Goal: Complete application form

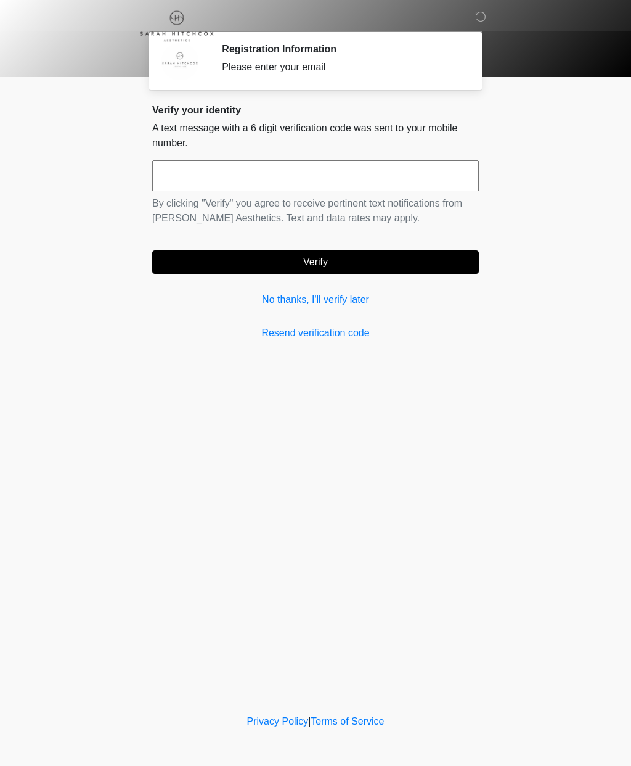
click at [355, 306] on link "No thanks, I'll verify later" at bounding box center [315, 299] width 327 height 15
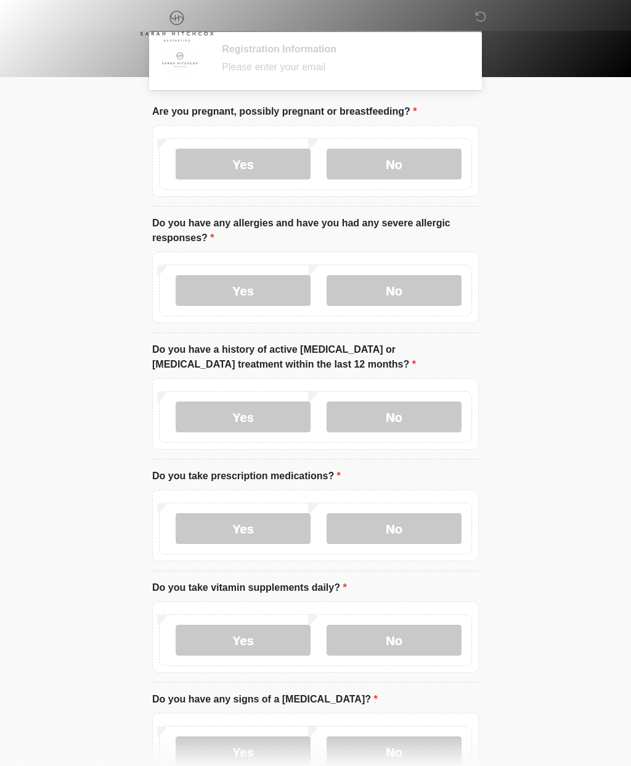
click at [311, 304] on label "Yes" at bounding box center [243, 290] width 135 height 31
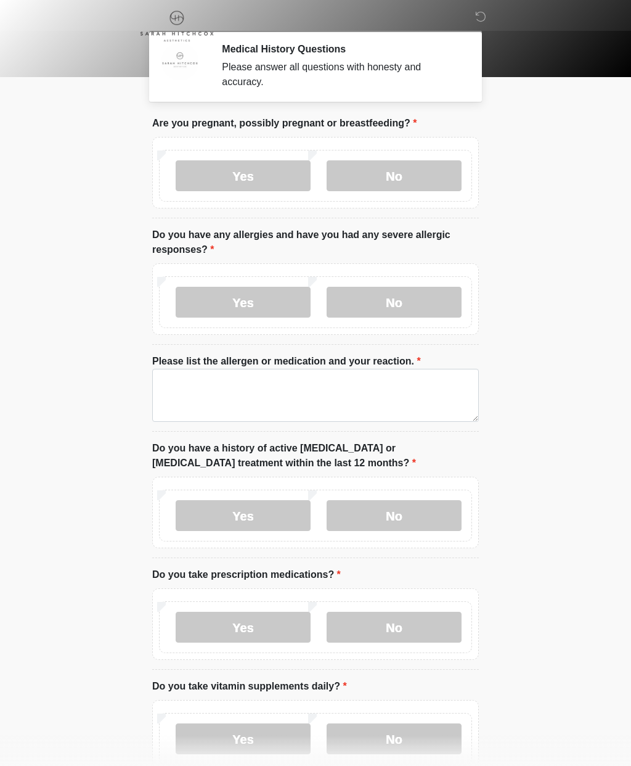
click at [423, 167] on label "No" at bounding box center [394, 175] width 135 height 31
click at [394, 304] on label "No" at bounding box center [394, 302] width 135 height 31
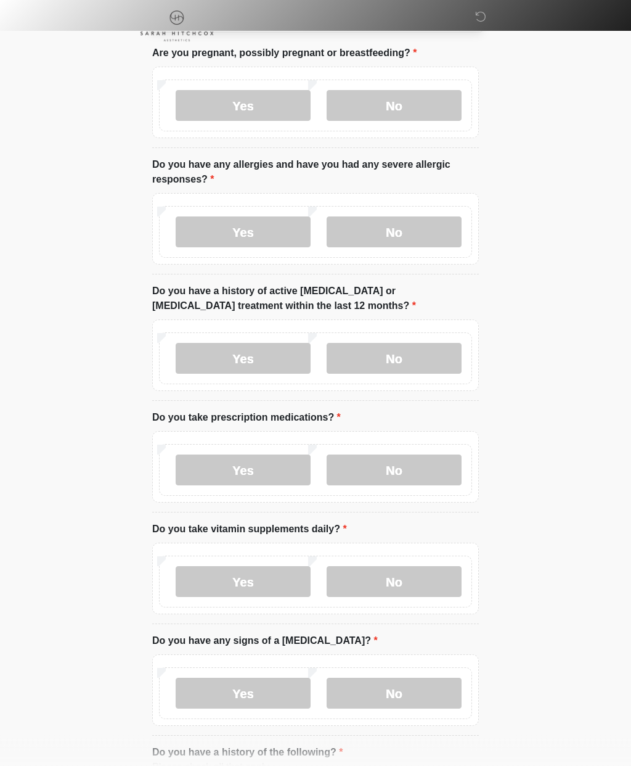
click at [408, 348] on label "No" at bounding box center [394, 358] width 135 height 31
click at [408, 474] on label "No" at bounding box center [394, 469] width 135 height 31
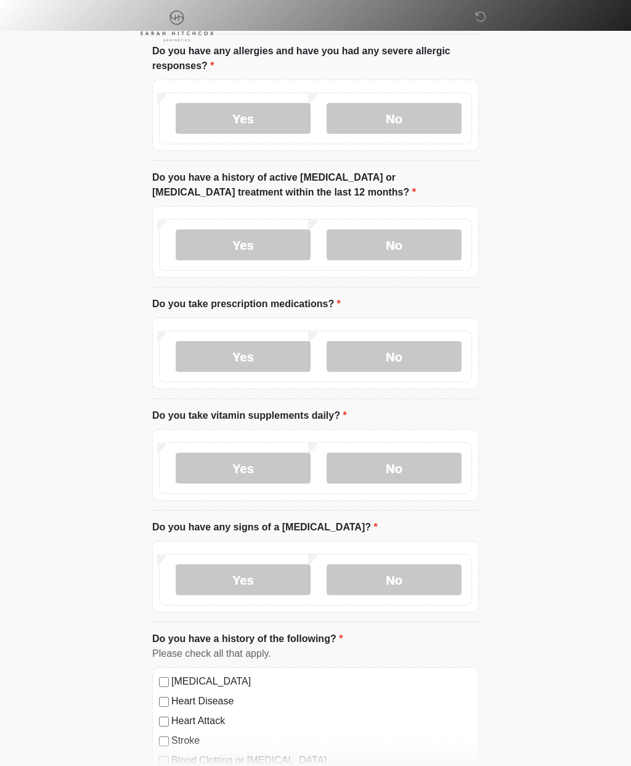
scroll to position [196, 0]
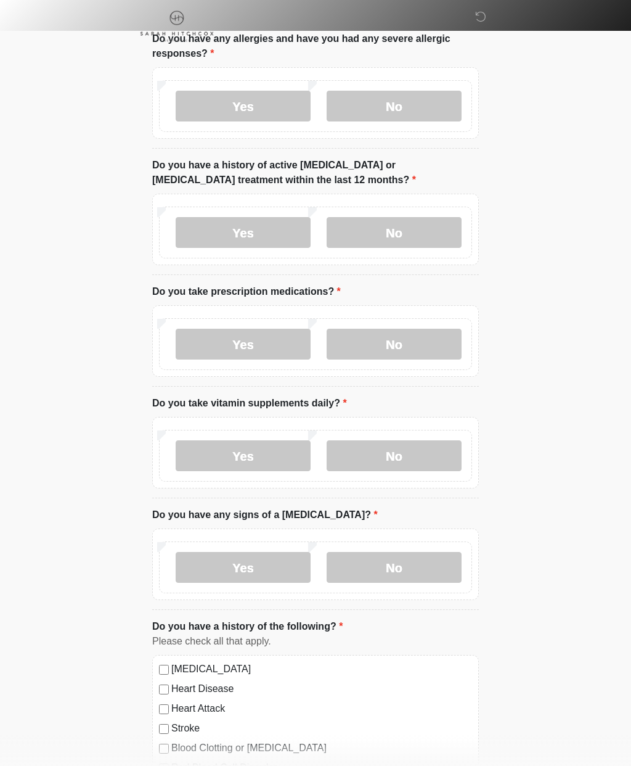
click at [427, 441] on label "No" at bounding box center [394, 455] width 135 height 31
click at [406, 572] on label "No" at bounding box center [394, 567] width 135 height 31
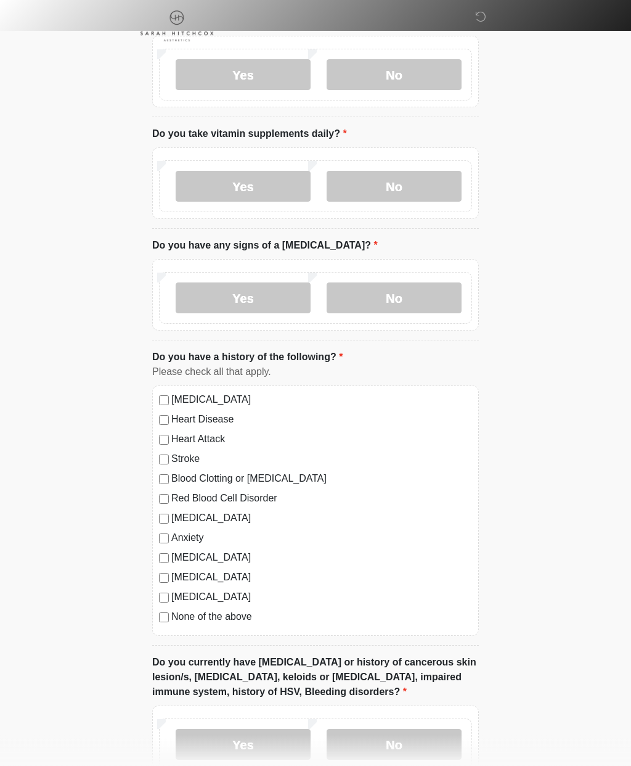
scroll to position [488, 0]
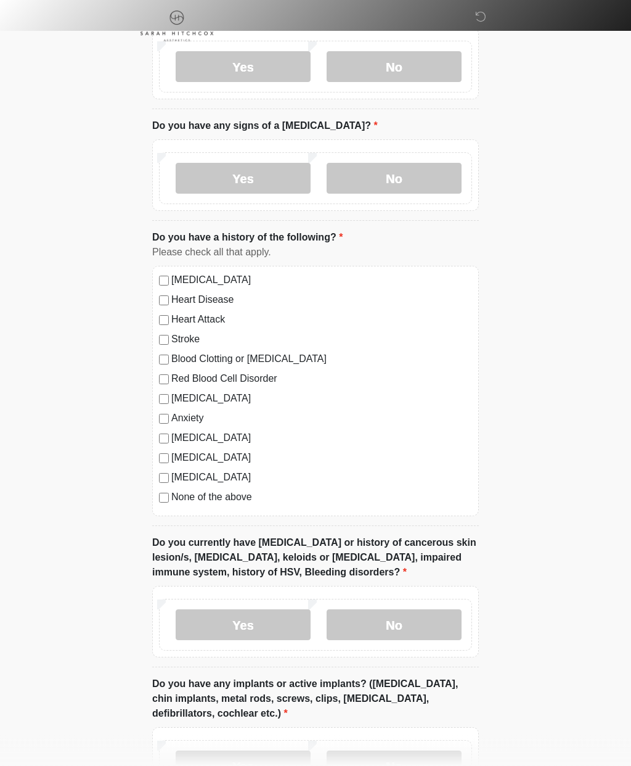
click at [426, 628] on label "No" at bounding box center [394, 625] width 135 height 31
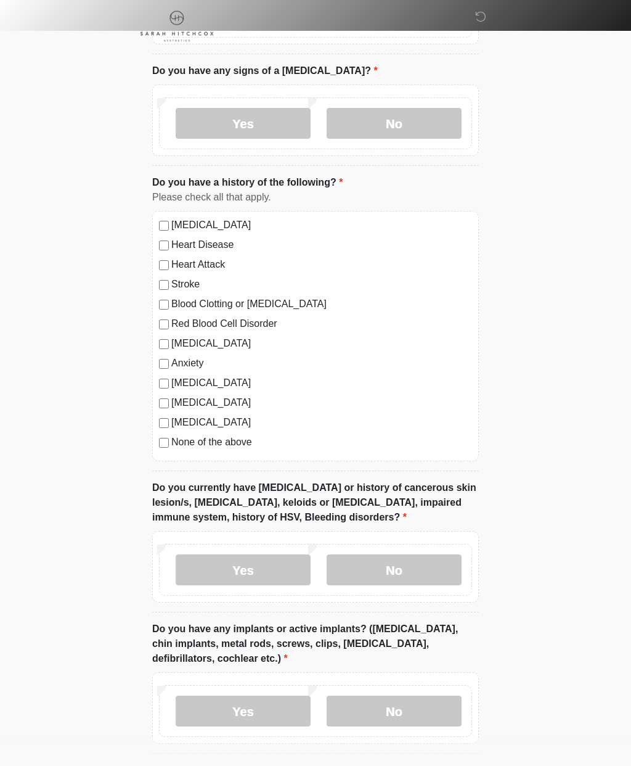
scroll to position [787, 0]
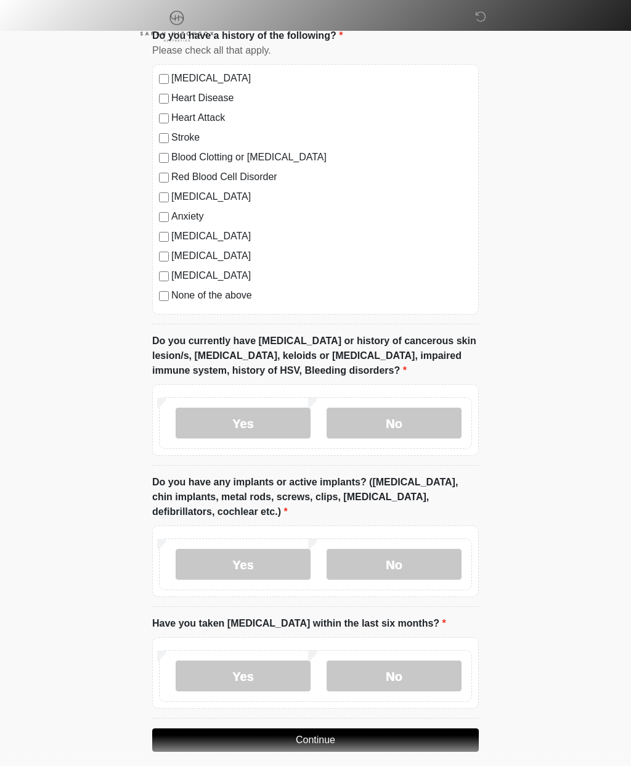
click at [437, 559] on label "No" at bounding box center [394, 564] width 135 height 31
click at [431, 667] on label "No" at bounding box center [394, 675] width 135 height 31
click at [401, 737] on button "Continue" at bounding box center [315, 739] width 327 height 23
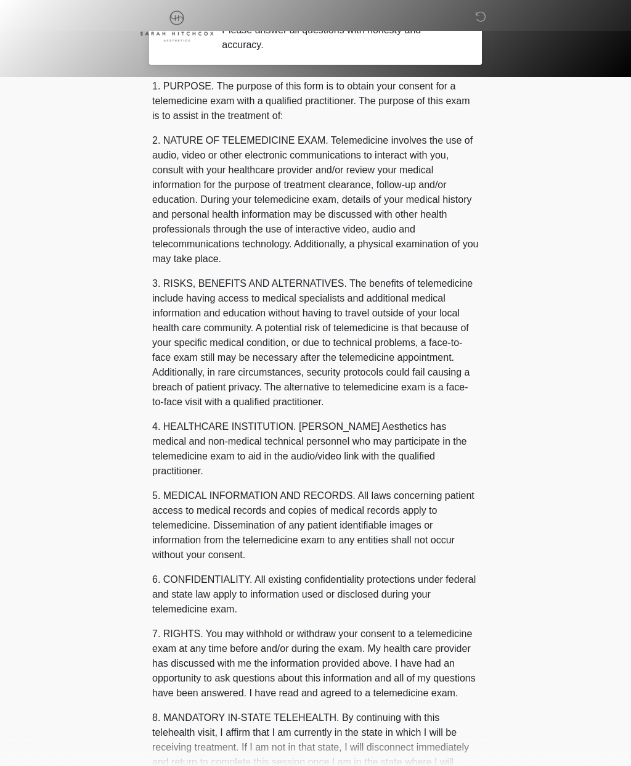
scroll to position [0, 0]
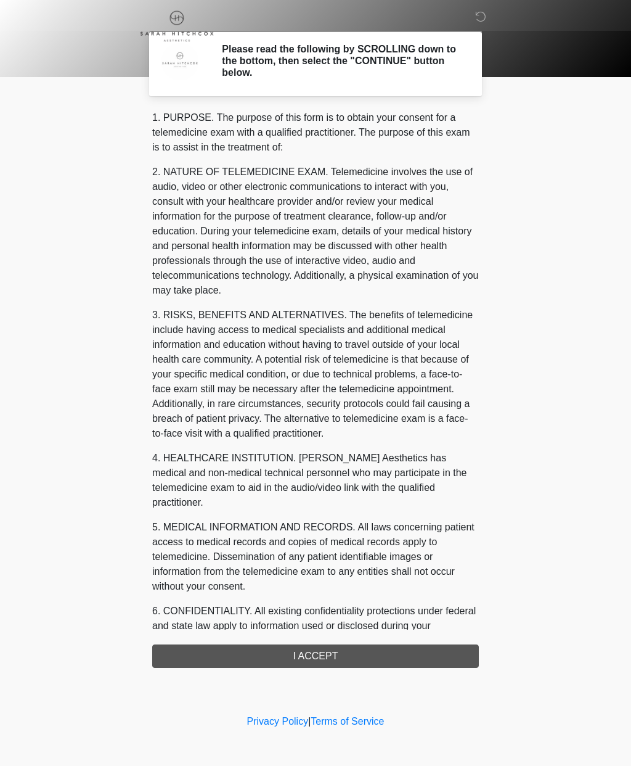
click at [435, 654] on div "1. PURPOSE. The purpose of this form is to obtain your consent for a telemedici…" at bounding box center [315, 388] width 327 height 557
click at [404, 649] on div "1. PURPOSE. The purpose of this form is to obtain your consent for a telemedici…" at bounding box center [315, 388] width 327 height 557
click at [322, 655] on div "1. PURPOSE. The purpose of this form is to obtain your consent for a telemedici…" at bounding box center [315, 388] width 327 height 557
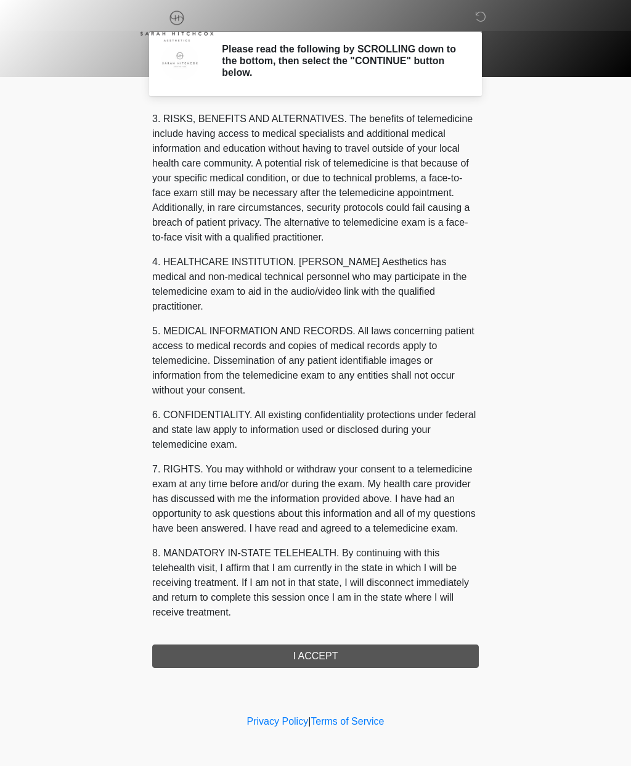
click at [306, 654] on div "1. PURPOSE. The purpose of this form is to obtain your consent for a telemedici…" at bounding box center [315, 388] width 327 height 557
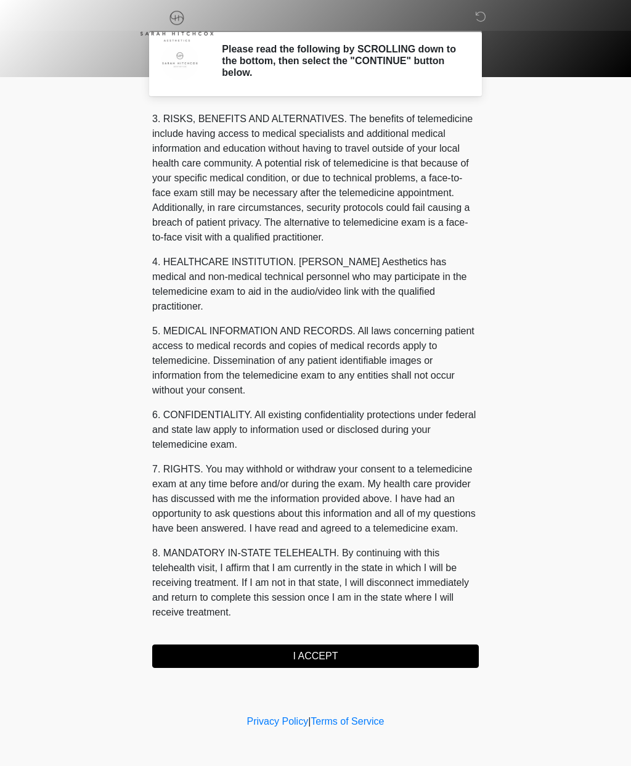
scroll to position [211, 0]
click at [330, 652] on button "I ACCEPT" at bounding box center [315, 655] width 327 height 23
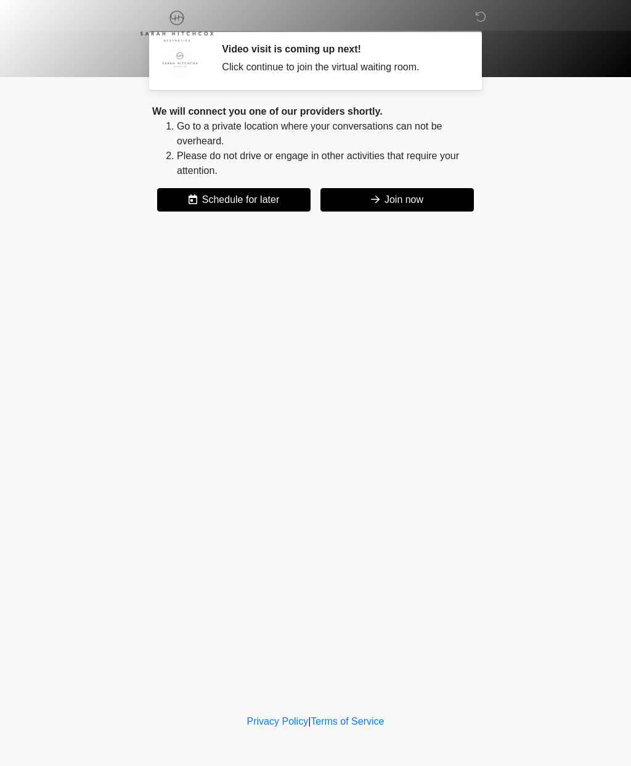
click at [425, 210] on button "Join now" at bounding box center [398, 199] width 154 height 23
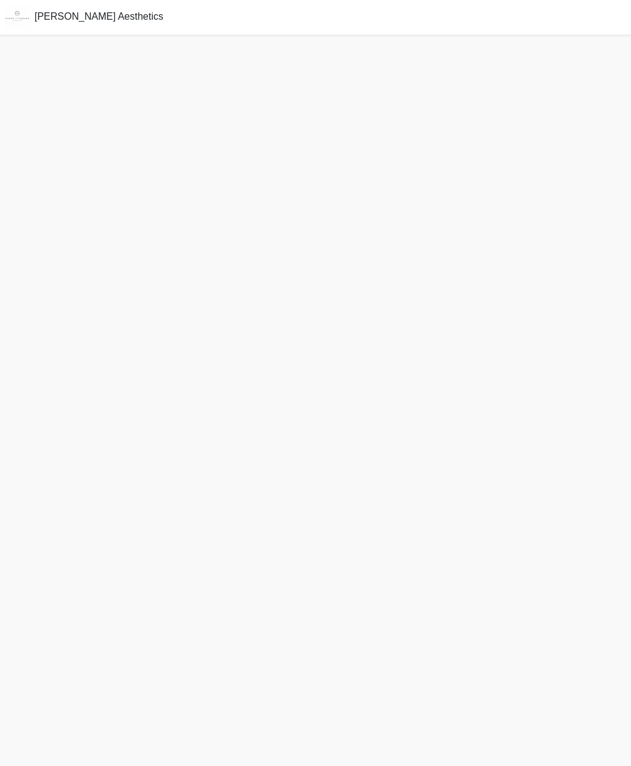
click at [16, 5] on img at bounding box center [17, 17] width 35 height 35
click at [51, 18] on span "Sarah Hitchcox Aesthetics" at bounding box center [99, 16] width 129 height 10
